Goal: Check status: Check status

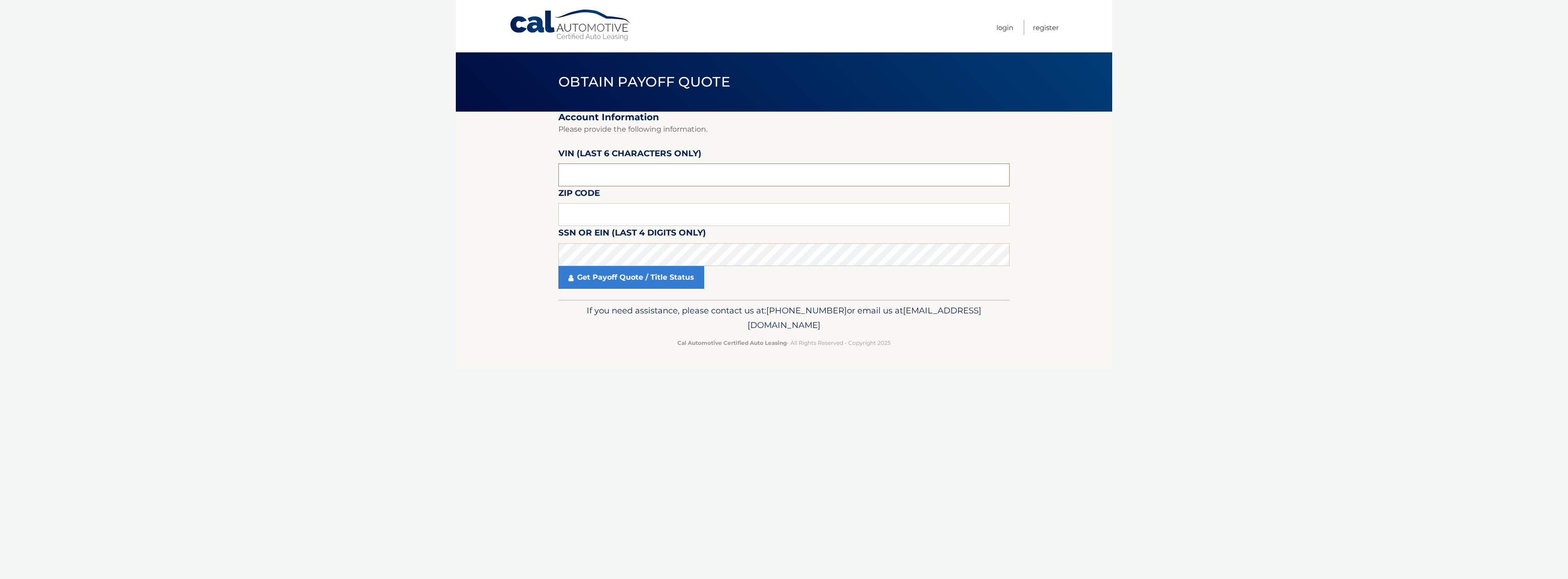
click at [598, 174] on input "text" at bounding box center [783, 175] width 451 height 23
type input "042846"
click at [611, 209] on input "text" at bounding box center [783, 214] width 451 height 23
type input "1"
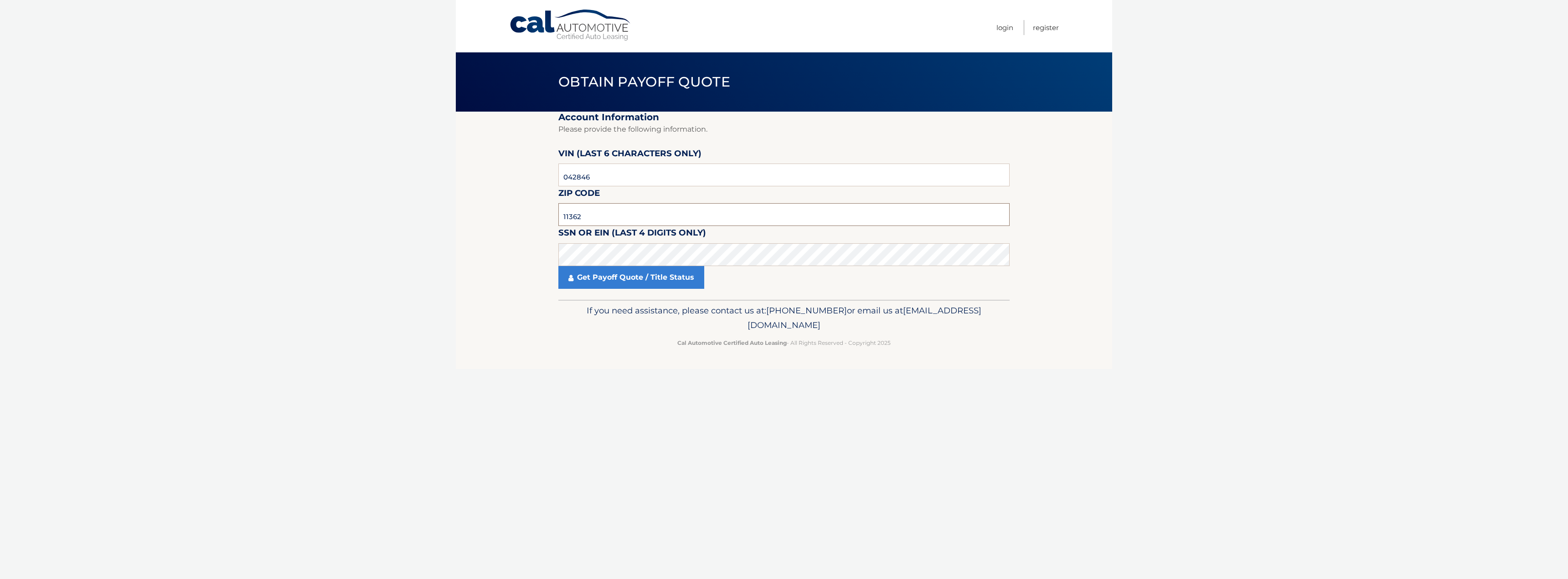
type input "11362"
click at [649, 276] on link "Get Payoff Quote / Title Status" at bounding box center [631, 277] width 146 height 23
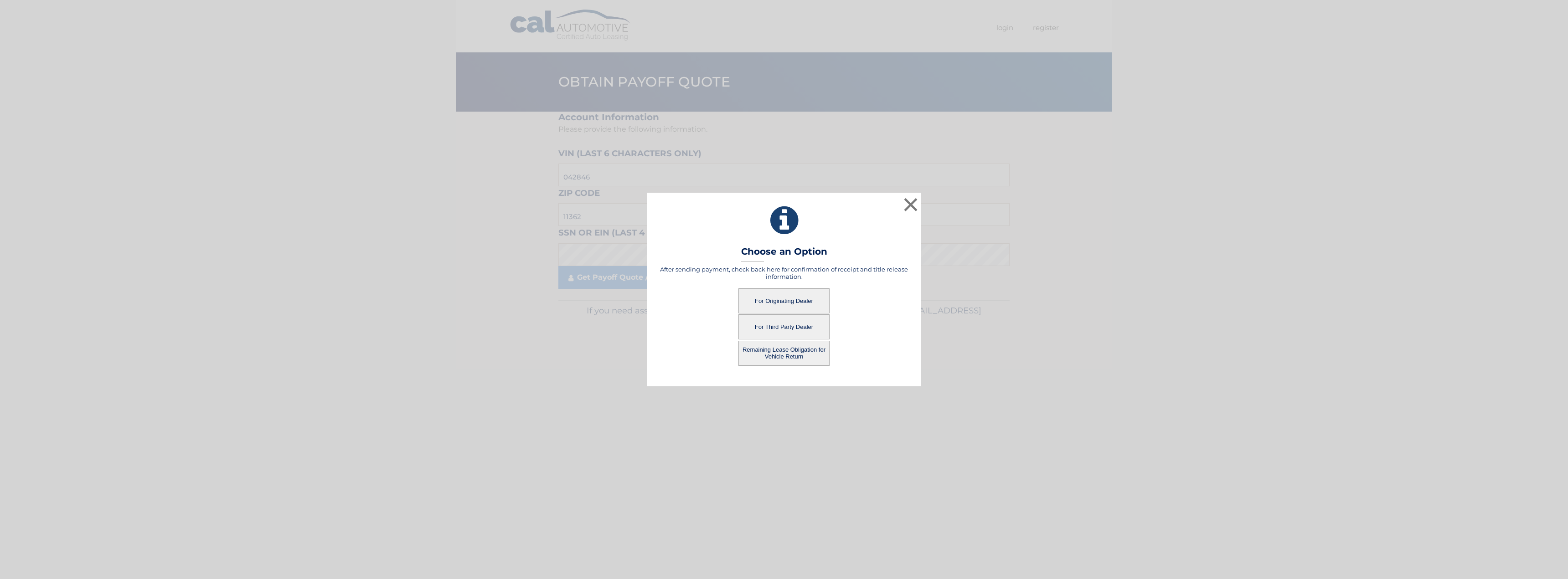
click at [793, 303] on button "For Originating Dealer" at bounding box center [784, 300] width 91 height 25
click at [794, 300] on button "For Originating Dealer" at bounding box center [784, 300] width 91 height 25
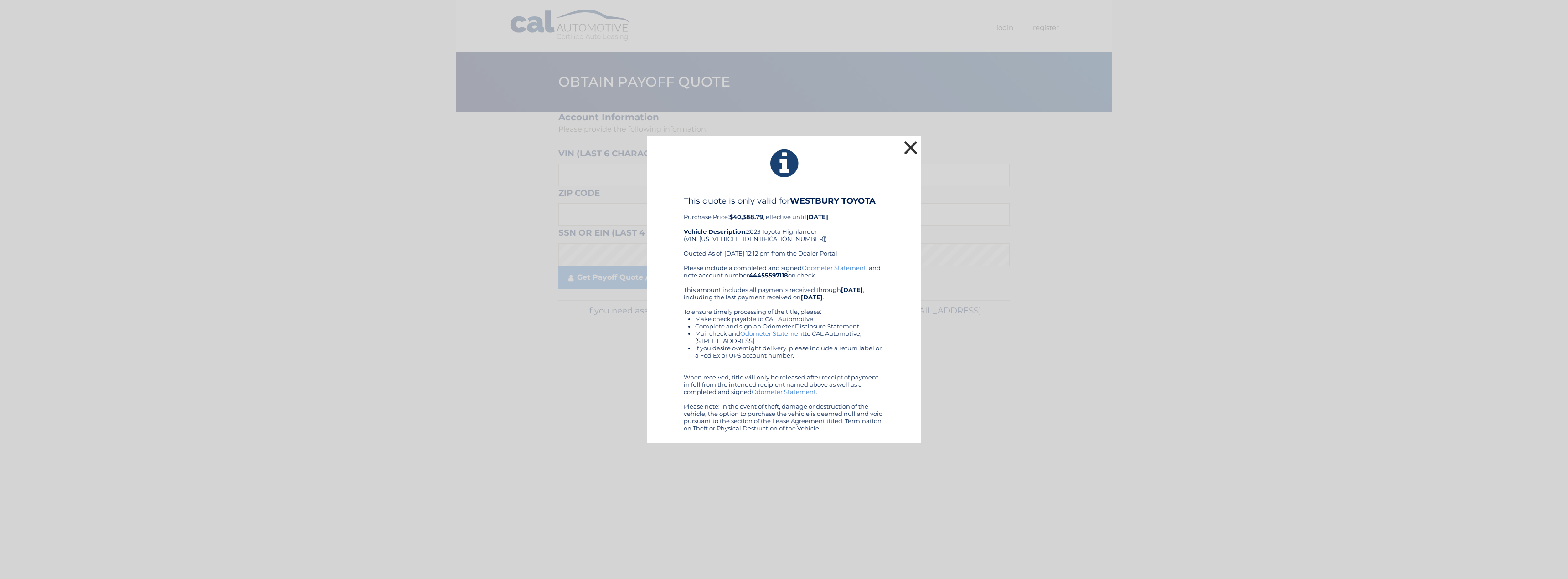
click at [908, 148] on button "×" at bounding box center [911, 148] width 18 height 18
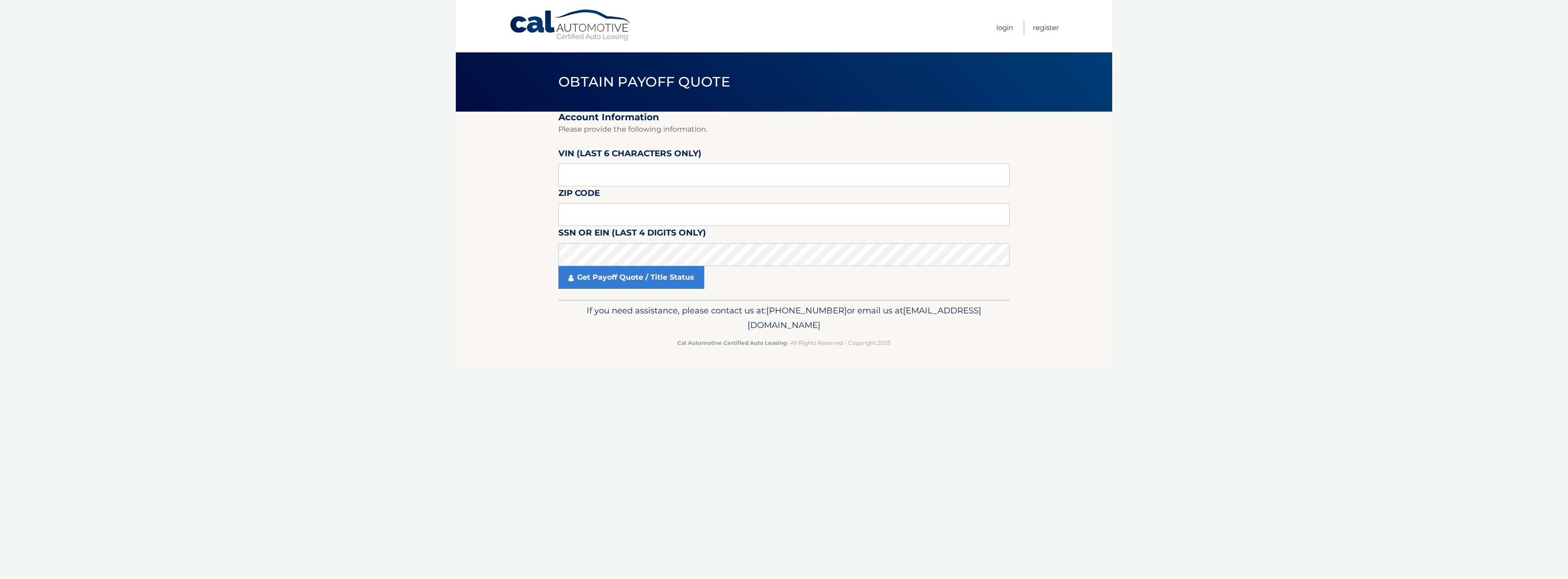
click at [533, 25] on link "Cal Automotive" at bounding box center [570, 25] width 123 height 32
click at [585, 18] on link "Cal Automotive" at bounding box center [570, 25] width 123 height 32
click at [683, 176] on input "text" at bounding box center [783, 175] width 451 height 23
type input "1*****"
type input "042846"
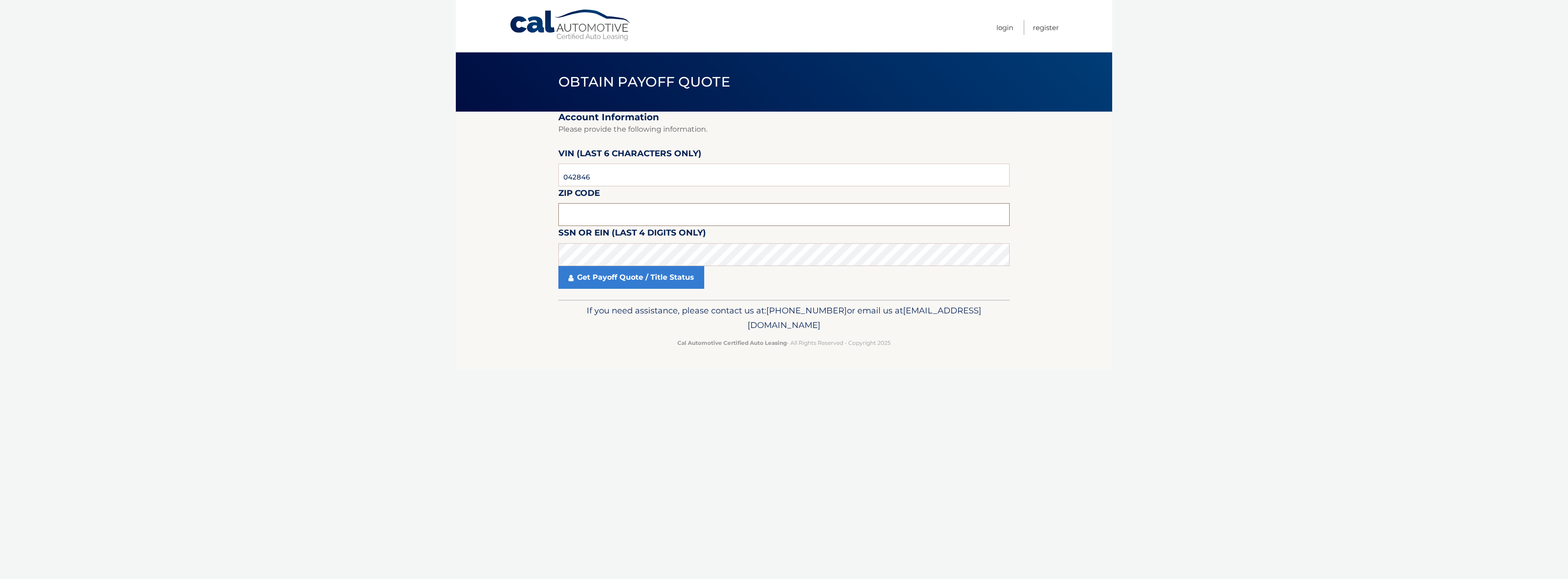
click at [993, 217] on input "text" at bounding box center [783, 214] width 451 height 23
type input "11362"
click at [662, 280] on link "Get Payoff Quote / Title Status" at bounding box center [631, 277] width 146 height 23
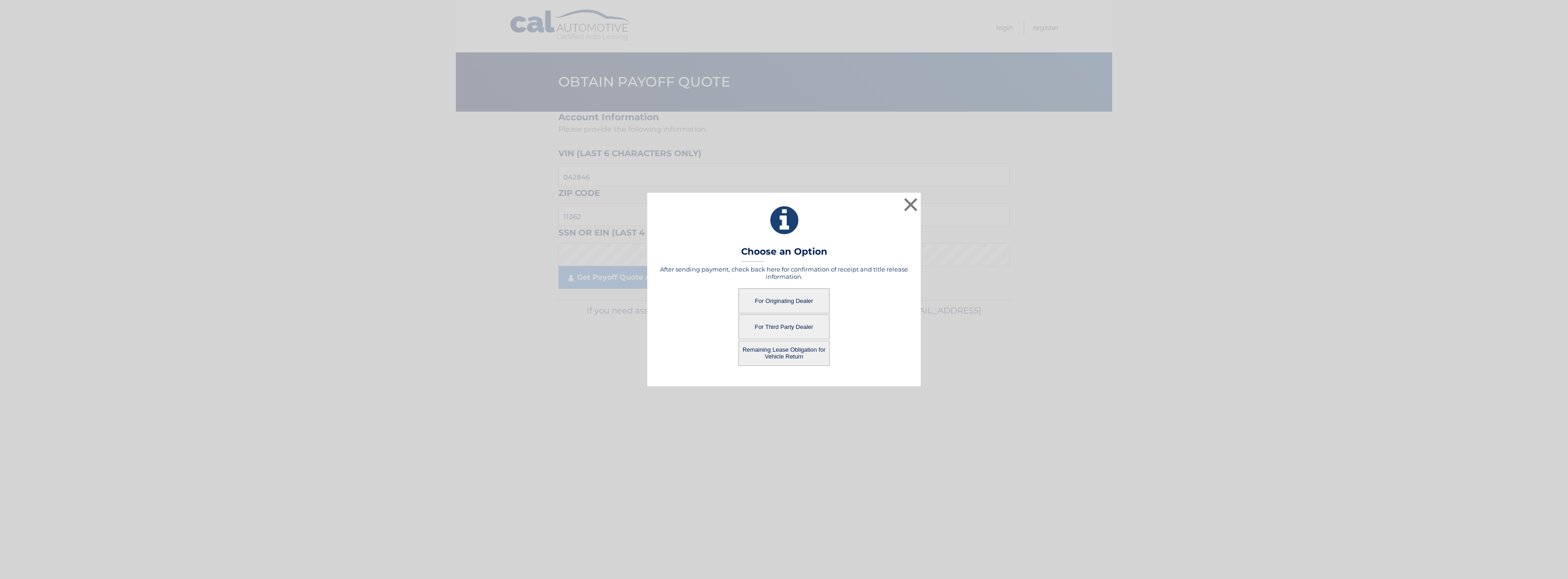
click at [781, 356] on button "Remaining Lease Obligation for Vehicle Return" at bounding box center [784, 353] width 91 height 25
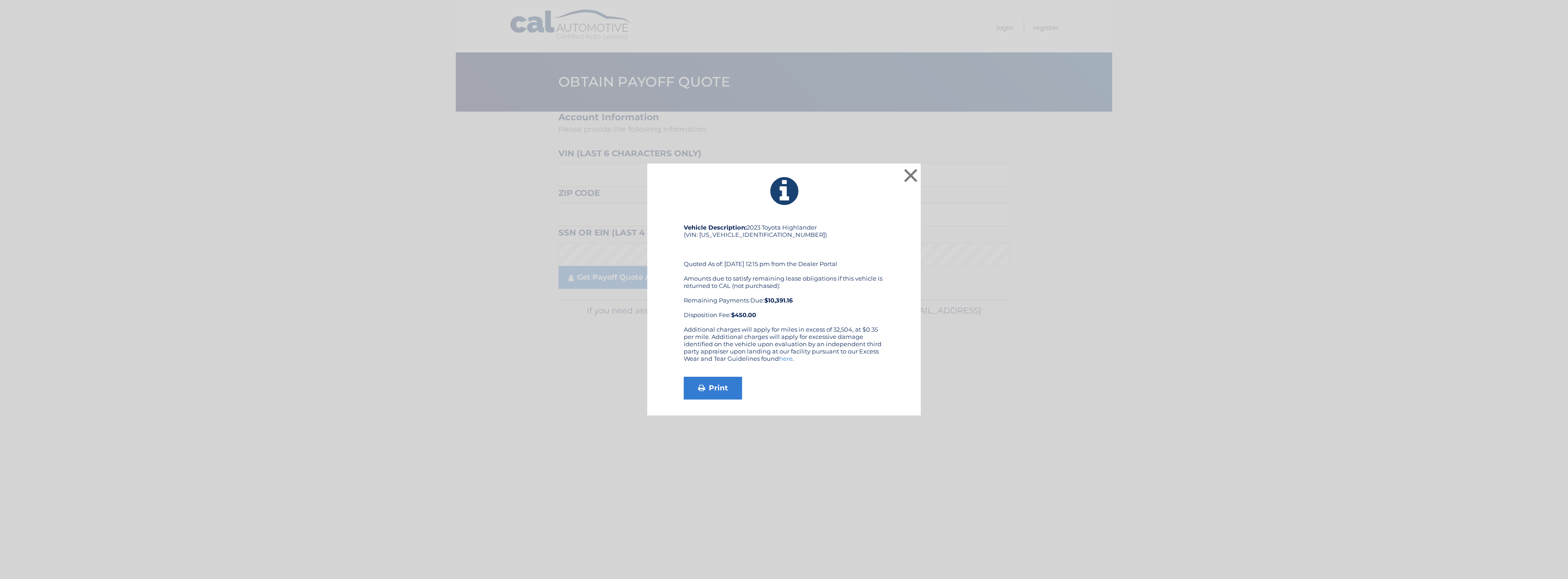
click at [923, 177] on div "× Vehicle Description: 2023 Toyota Highlander (VIN: [US_VEHICLE_IDENTIFICATION_…" at bounding box center [784, 290] width 1561 height 252
